Goal: Task Accomplishment & Management: Complete application form

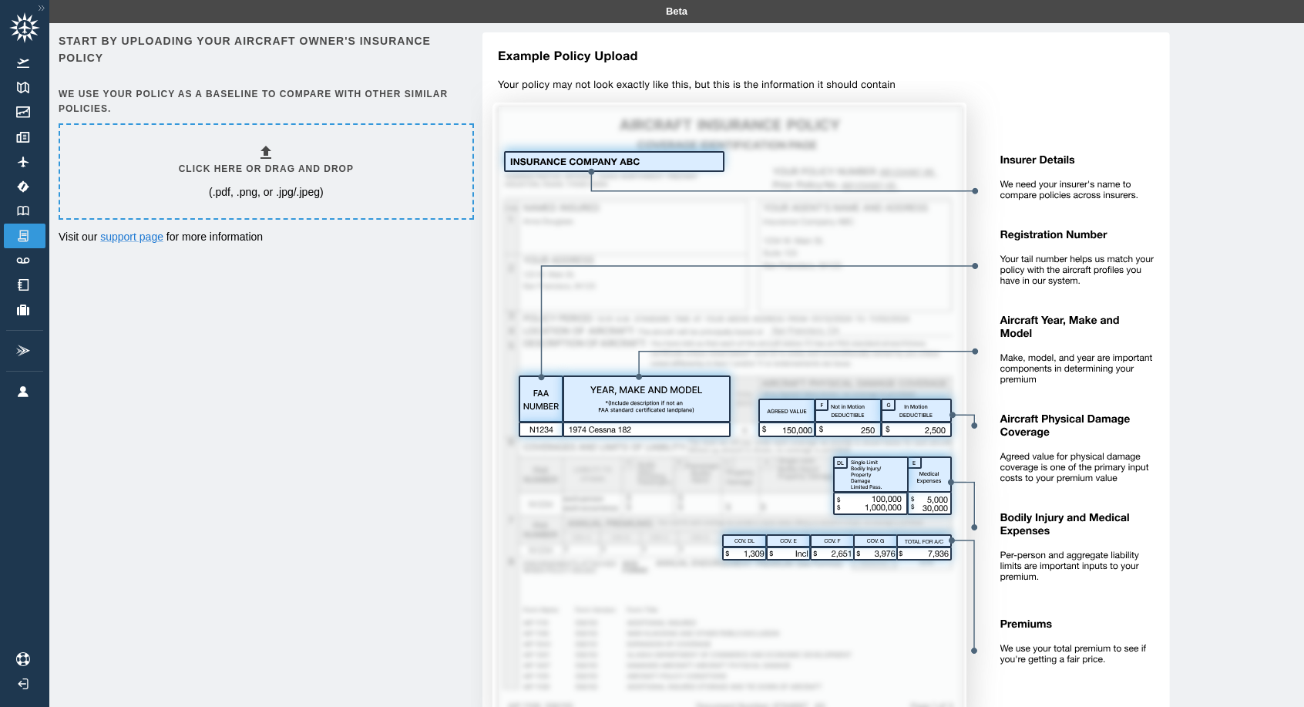
click at [269, 154] on icon at bounding box center [266, 152] width 11 height 13
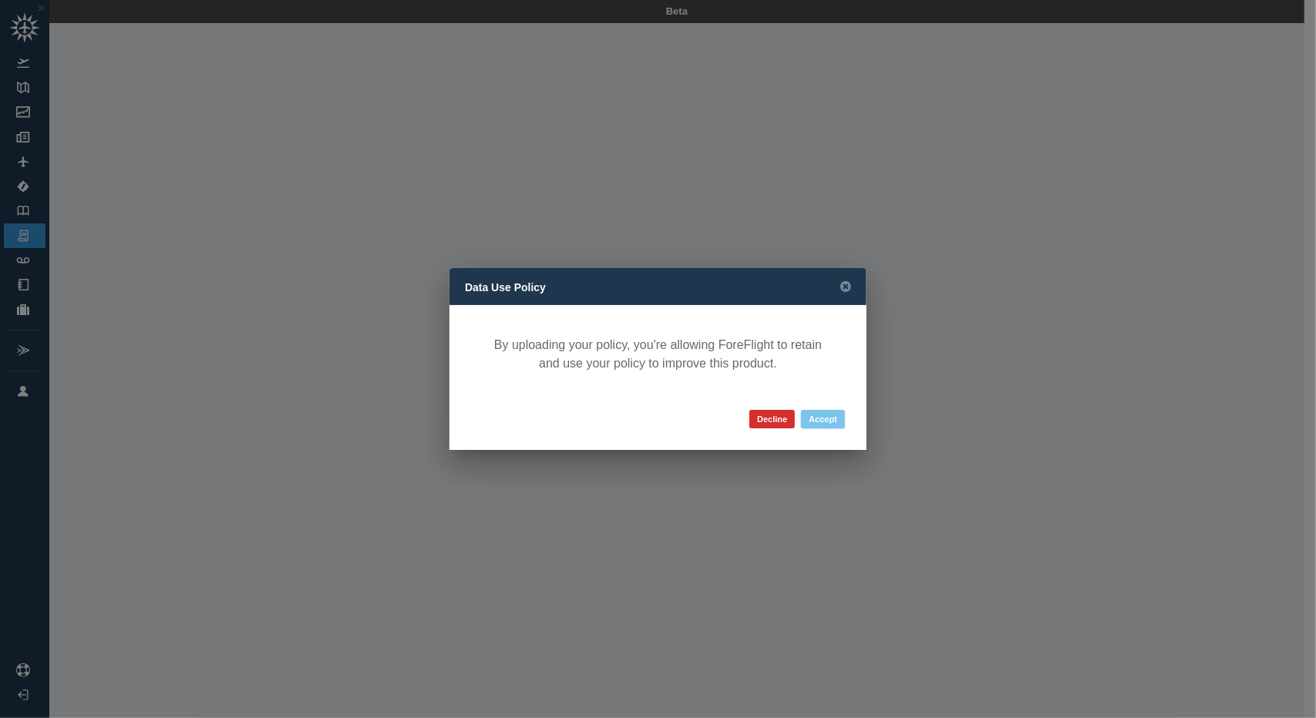
click at [826, 412] on button "Accept" at bounding box center [823, 419] width 44 height 18
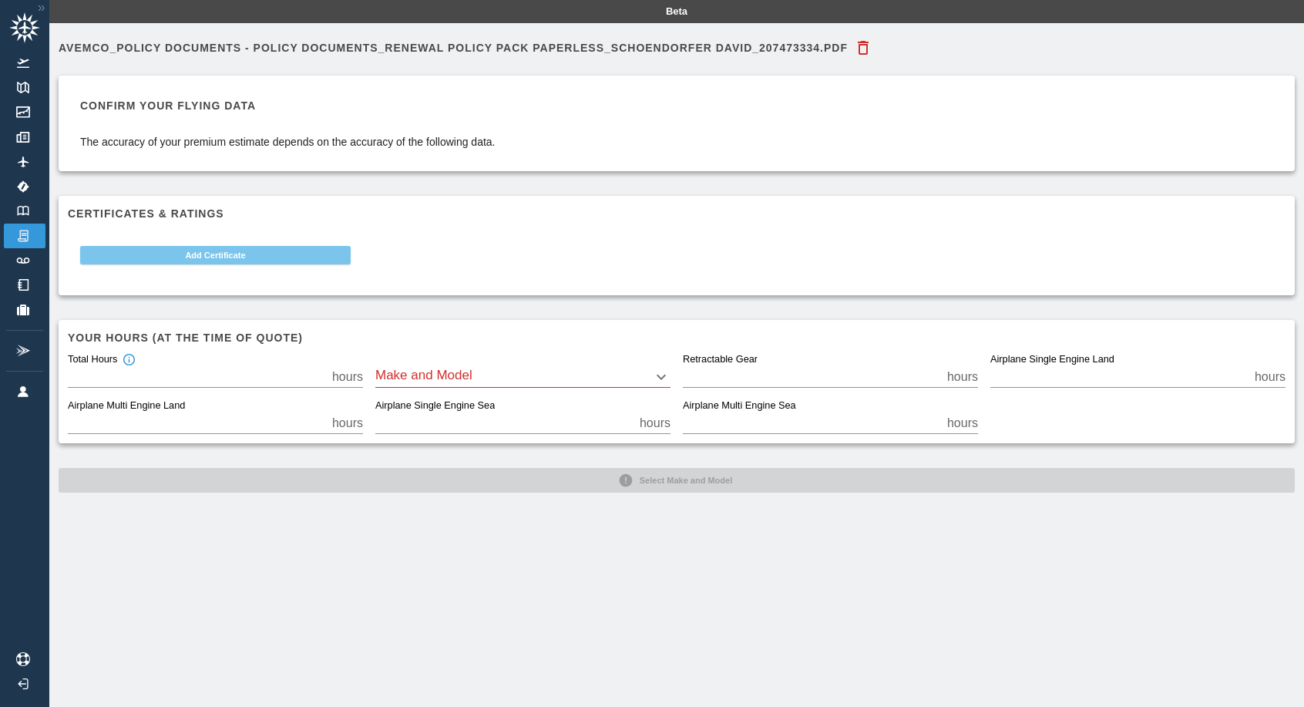
click at [214, 256] on button "Add Certificate" at bounding box center [215, 255] width 271 height 18
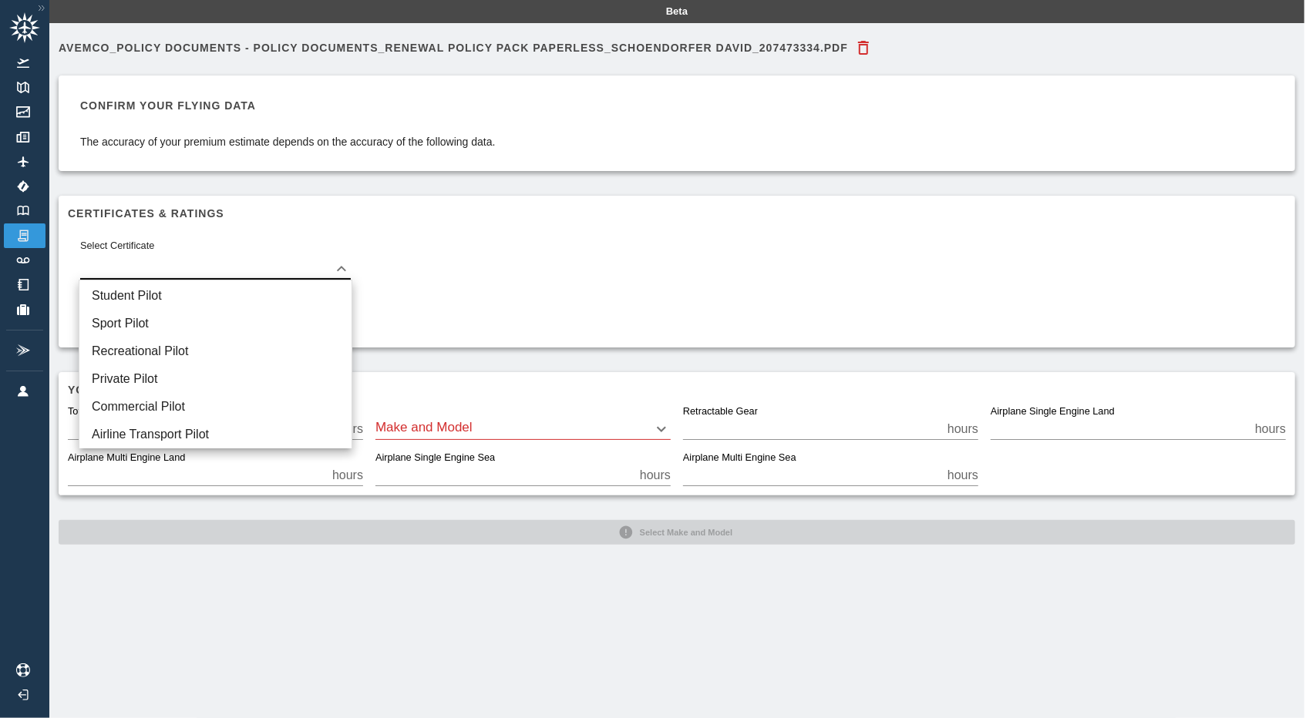
click at [345, 267] on body "Beta Avemco_Policy Documents - Policy Documents_Renewal Policy Pack Paperless_S…" at bounding box center [658, 359] width 1316 height 718
click at [142, 378] on li "Private Pilot" at bounding box center [215, 379] width 272 height 28
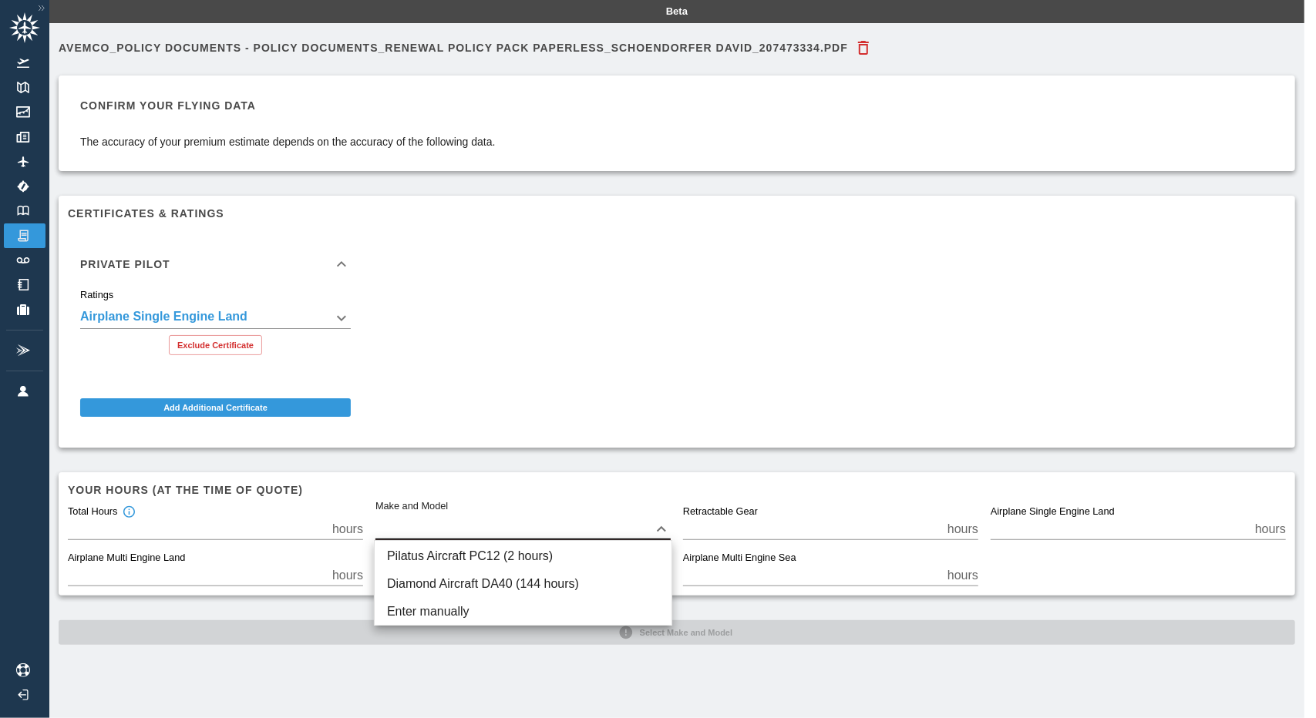
click at [664, 529] on body "**********" at bounding box center [658, 359] width 1316 height 718
click at [624, 375] on div at bounding box center [658, 359] width 1316 height 718
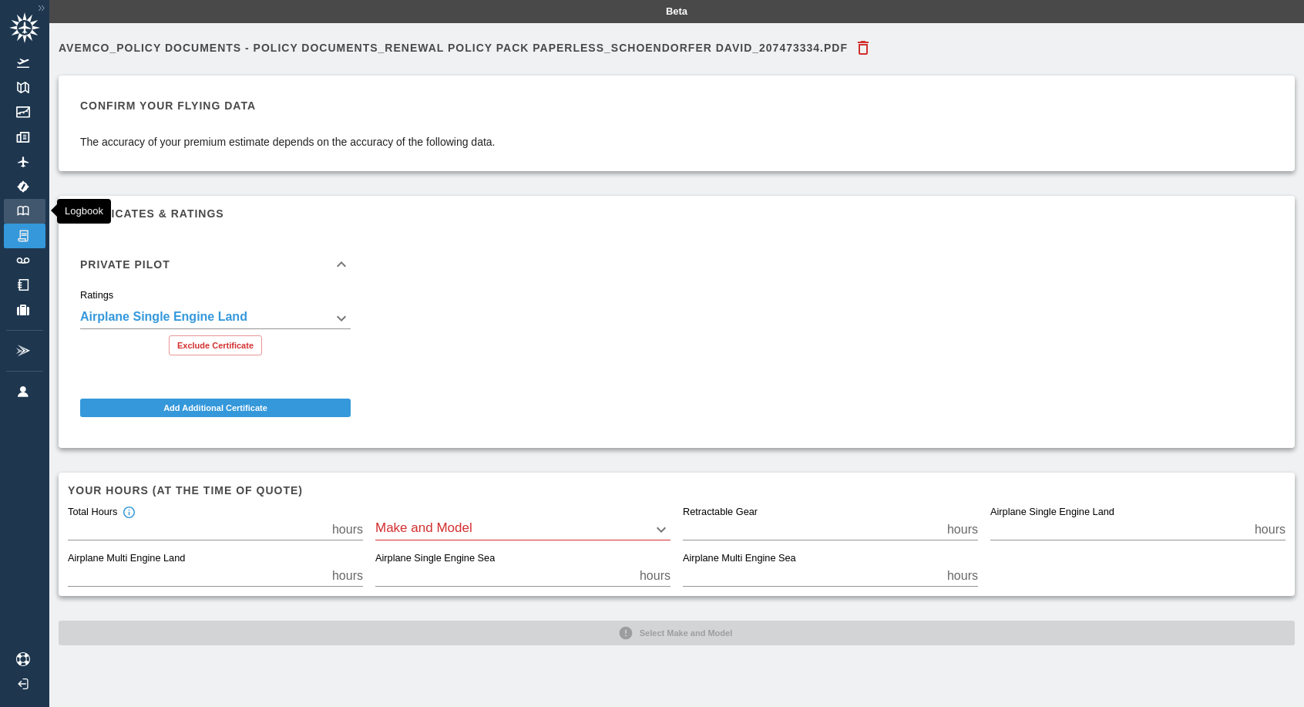
click at [21, 210] on img at bounding box center [23, 211] width 17 height 10
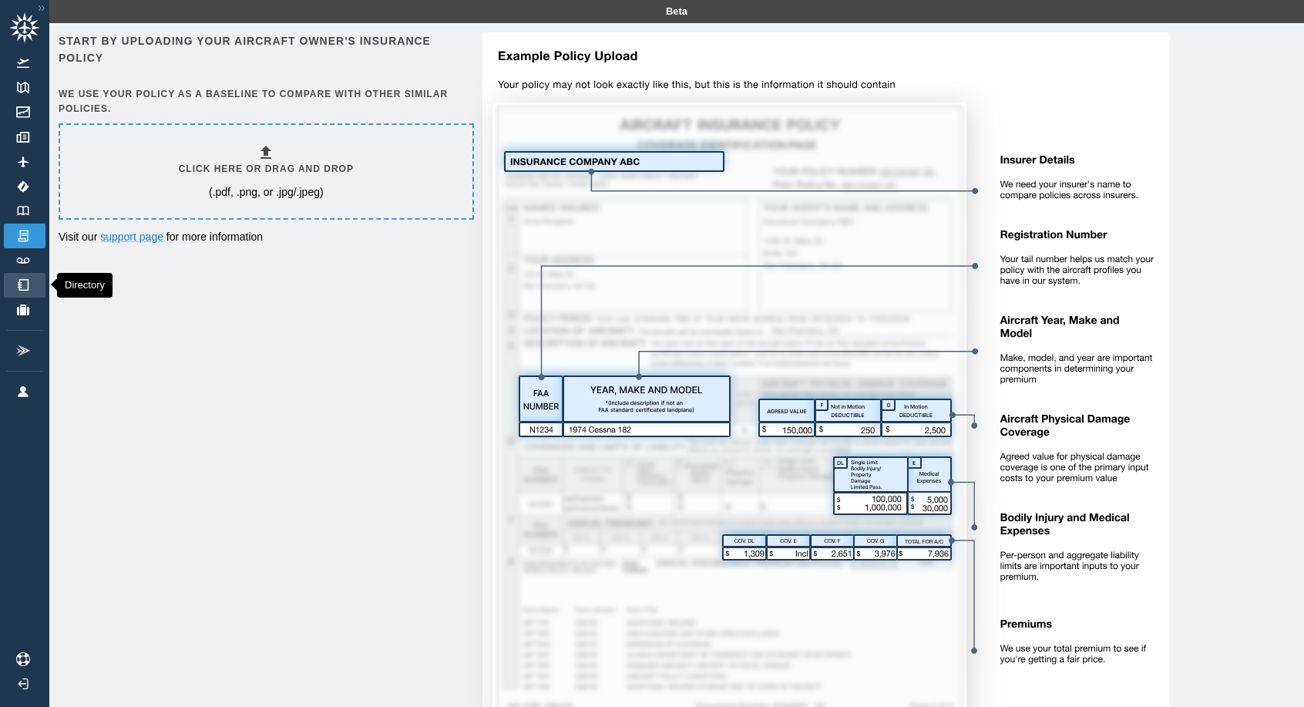
click at [27, 286] on img at bounding box center [23, 285] width 17 height 12
